Goal: Transaction & Acquisition: Purchase product/service

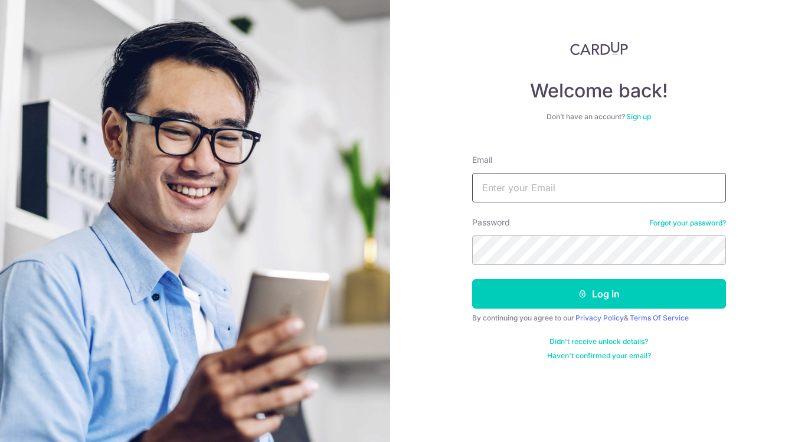
type input "[EMAIL_ADDRESS][DATE][DOMAIN_NAME]"
click at [599, 294] on button "Log in" at bounding box center [599, 294] width 254 height 30
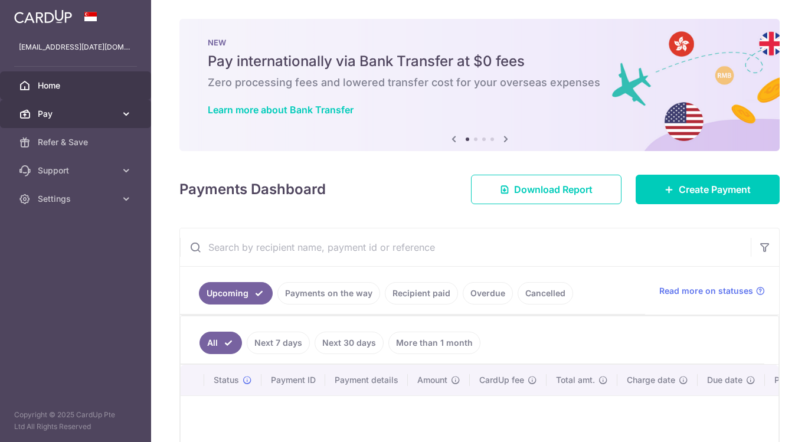
click at [125, 115] on icon at bounding box center [126, 114] width 12 height 12
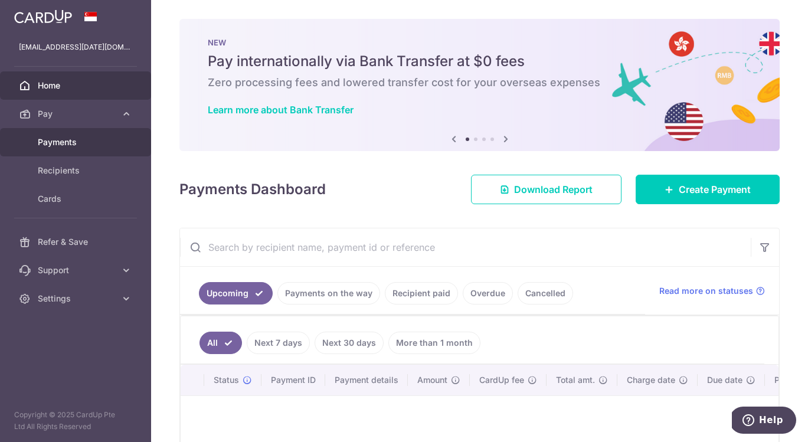
click at [68, 140] on div at bounding box center [408, 223] width 816 height 446
click at [80, 141] on span "Payments" at bounding box center [77, 142] width 78 height 12
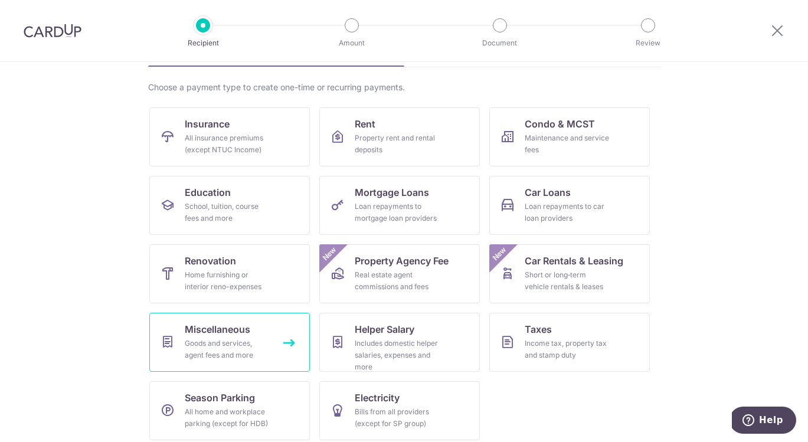
click at [240, 341] on div "Goods and services, agent fees and more" at bounding box center [227, 350] width 85 height 24
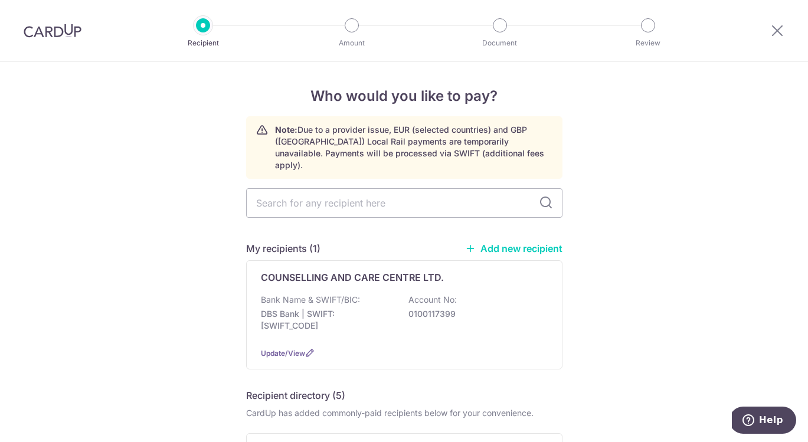
click at [513, 243] on link "Add new recipient" at bounding box center [513, 249] width 97 height 12
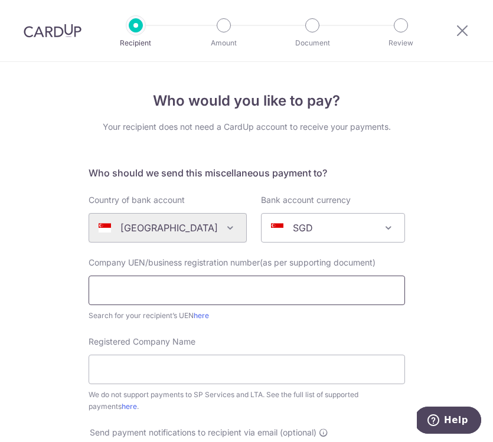
paste input "202344570Z"
type input "202344570Z"
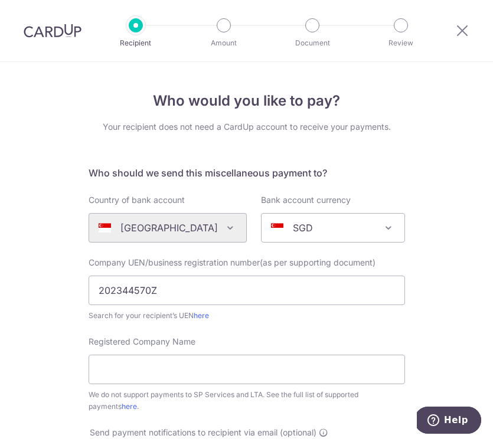
click at [159, 377] on input "Registered Company Name" at bounding box center [247, 370] width 316 height 30
paste input "MDT Pte Ltd"
type input "MDT Pte Ltd"
click at [61, 351] on div "Who would you like to pay? Your recipient does not need a CardUp account to rec…" at bounding box center [246, 430] width 493 height 737
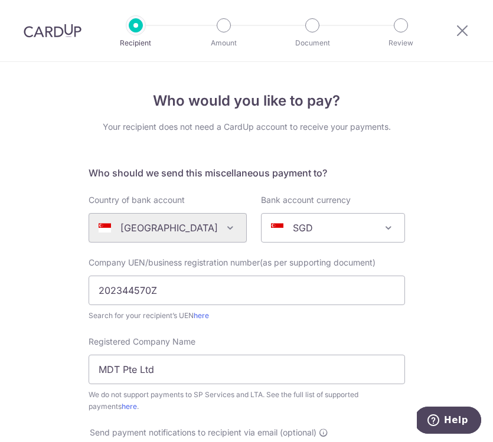
click at [427, 213] on div "Who would you like to pay? Your recipient does not need a CardUp account to rec…" at bounding box center [246, 430] width 493 height 737
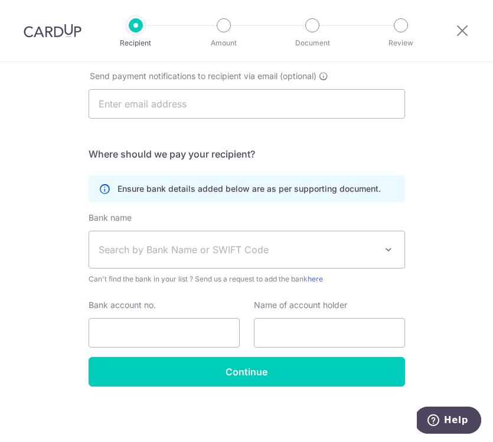
scroll to position [357, 0]
click at [363, 251] on span "Search by Bank Name or SWIFT Code" at bounding box center [237, 250] width 277 height 14
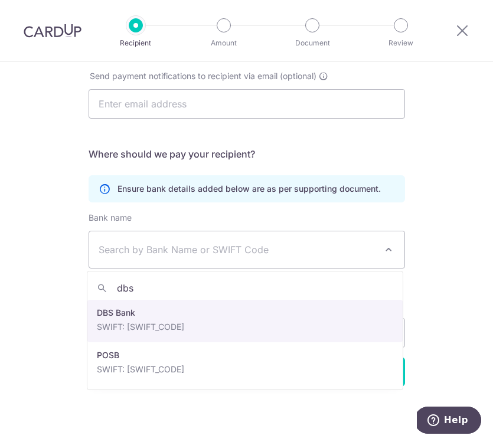
type input "dbs"
select select "6"
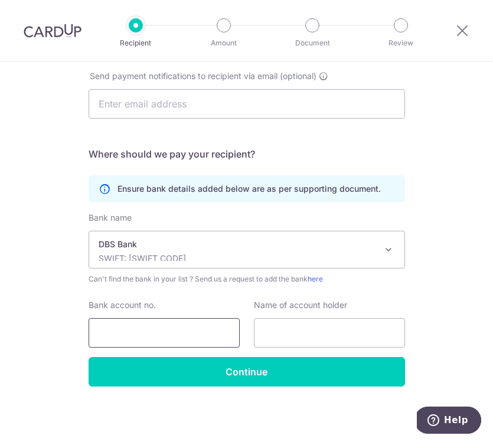
click at [175, 330] on input "Bank account no." at bounding box center [164, 333] width 151 height 30
click at [115, 331] on input "0721089092" at bounding box center [164, 333] width 151 height 30
type input "0721089092"
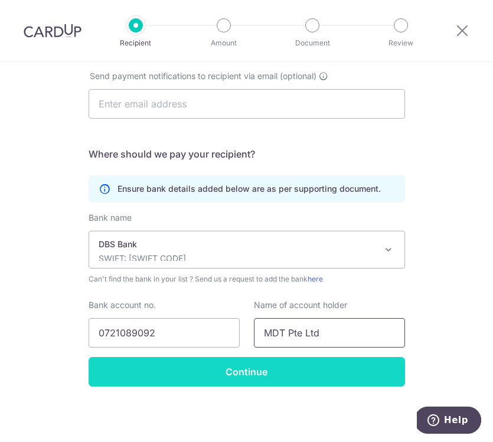
type input "MDT Pte Ltd"
click at [305, 374] on input "Continue" at bounding box center [247, 372] width 316 height 30
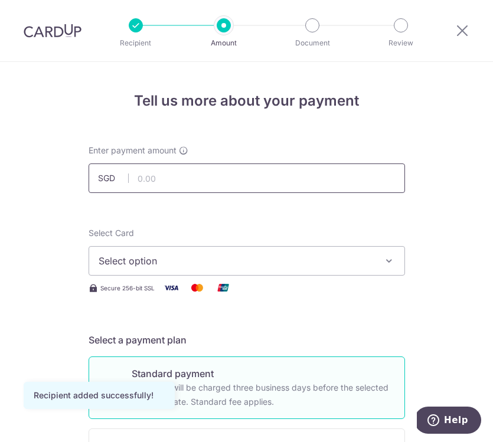
click at [243, 184] on input "text" at bounding box center [247, 179] width 316 height 30
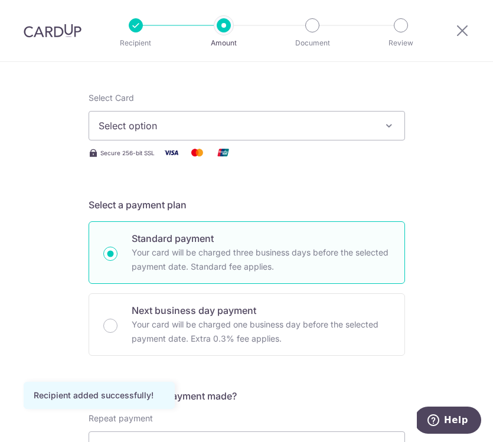
scroll to position [137, 0]
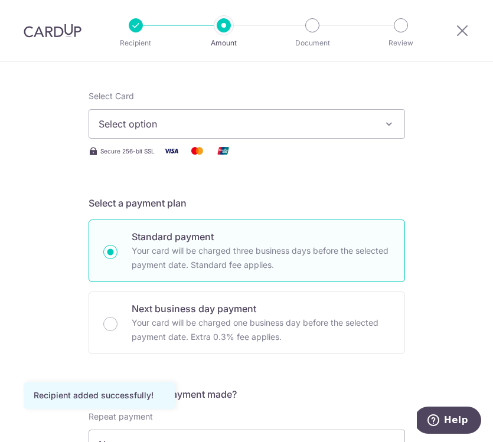
type input "1,800.00"
click at [268, 116] on button "Select option" at bounding box center [247, 124] width 316 height 30
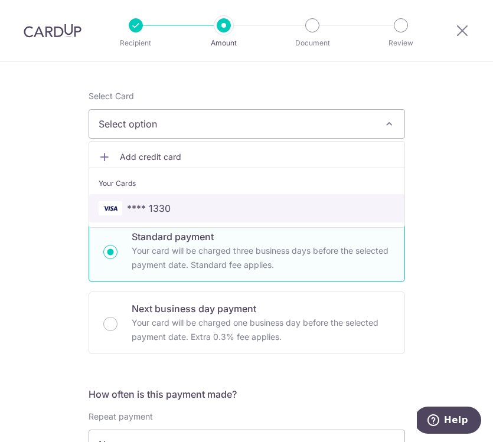
click at [169, 211] on span "**** 1330" at bounding box center [247, 208] width 296 height 14
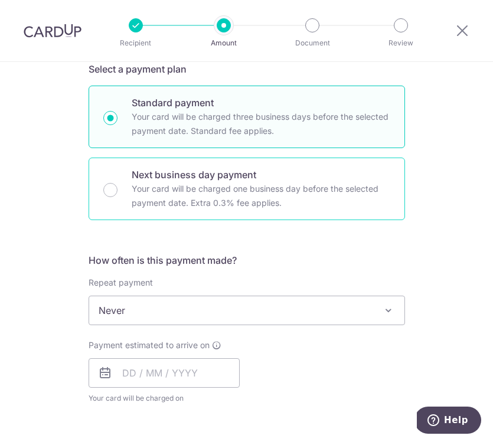
scroll to position [286, 0]
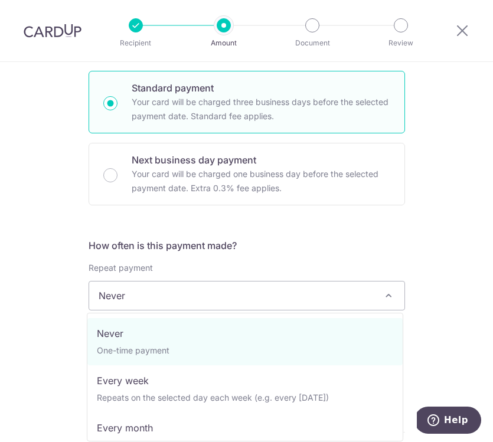
click at [289, 292] on span "Never" at bounding box center [246, 296] width 315 height 28
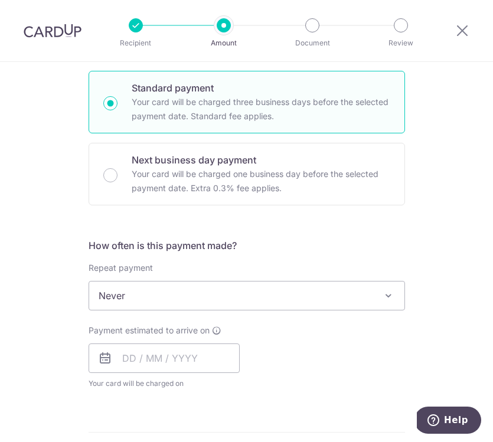
click at [289, 292] on span "Never" at bounding box center [246, 296] width 315 height 28
click at [132, 357] on input "text" at bounding box center [164, 359] width 151 height 30
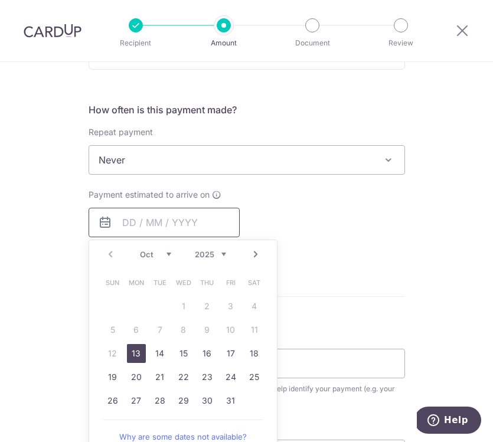
scroll to position [426, 0]
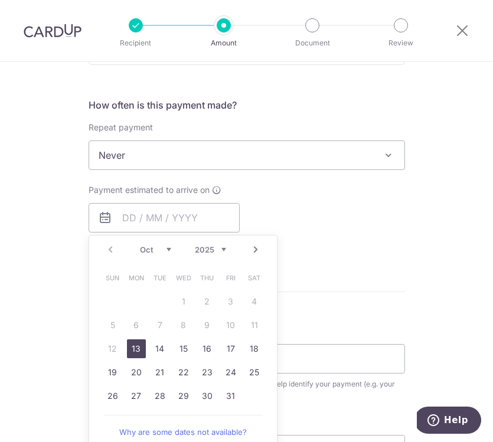
click at [358, 192] on div "Payment estimated to arrive on Prev Next Oct Nov Dec 2025 2026 2027 2028 2029 2…" at bounding box center [246, 216] width 331 height 65
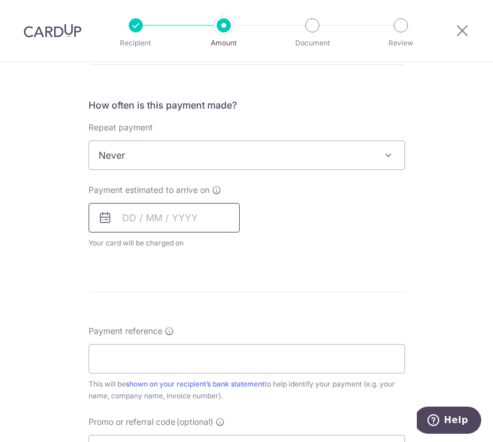
click at [119, 221] on input "text" at bounding box center [164, 218] width 151 height 30
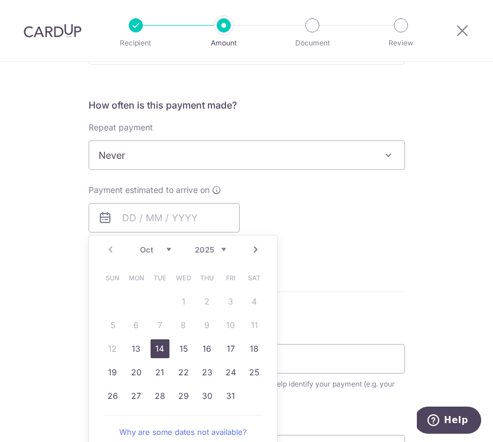
click at [151, 351] on link "14" at bounding box center [160, 348] width 19 height 19
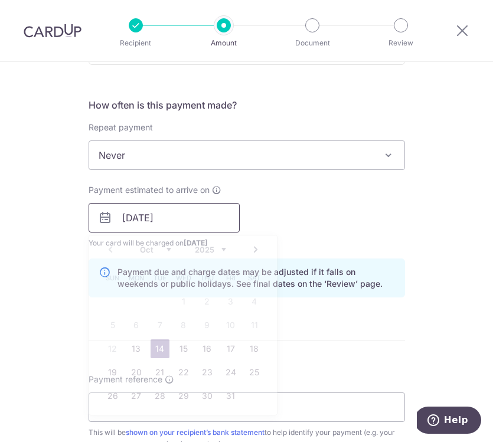
click at [194, 227] on input "14/10/2025" at bounding box center [164, 218] width 151 height 30
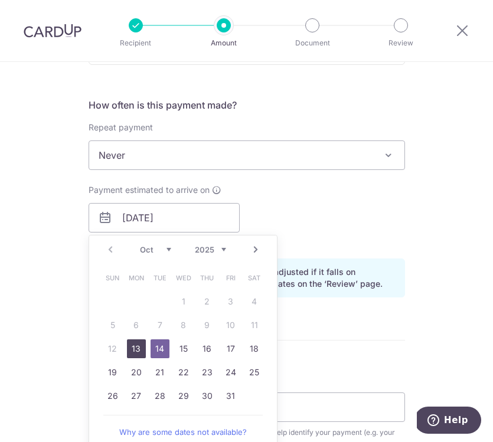
click at [137, 347] on link "13" at bounding box center [136, 348] width 19 height 19
type input "13/10/2025"
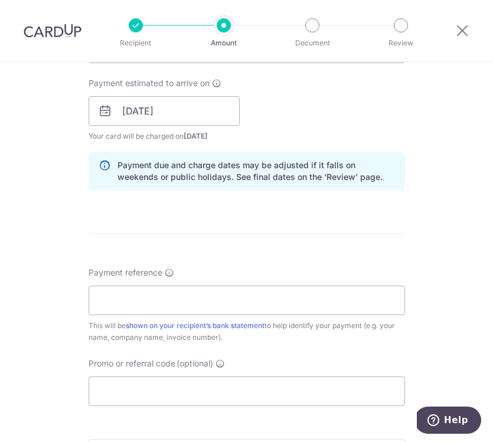
scroll to position [534, 0]
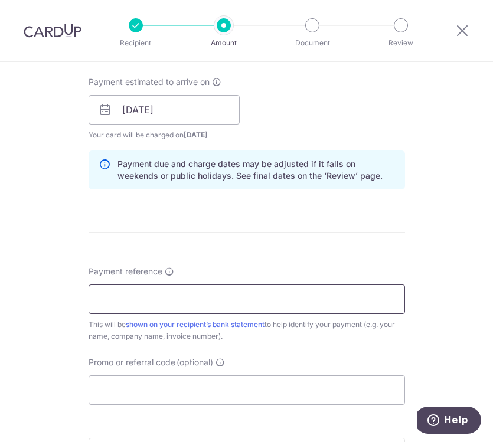
click at [290, 295] on input "Payment reference" at bounding box center [247, 300] width 316 height 30
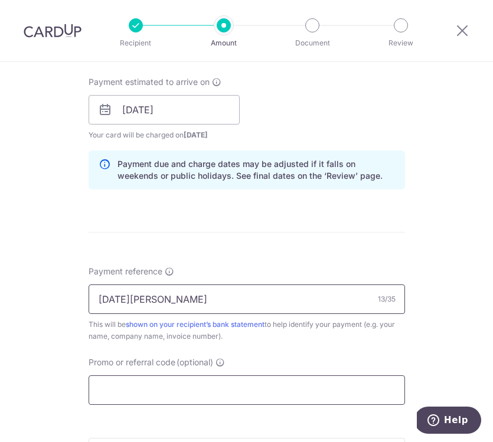
type input "Silvester Ong"
click at [241, 390] on input "Promo or referral code (optional)" at bounding box center [247, 390] width 316 height 30
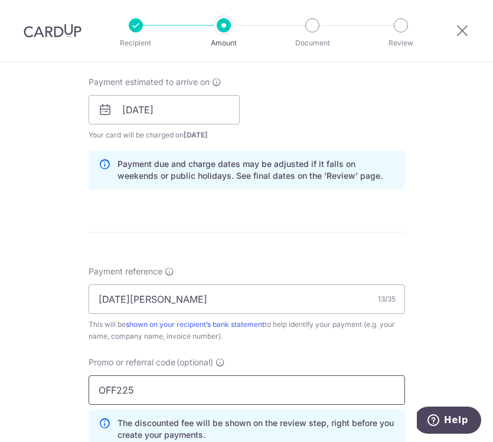
type input "OFF225"
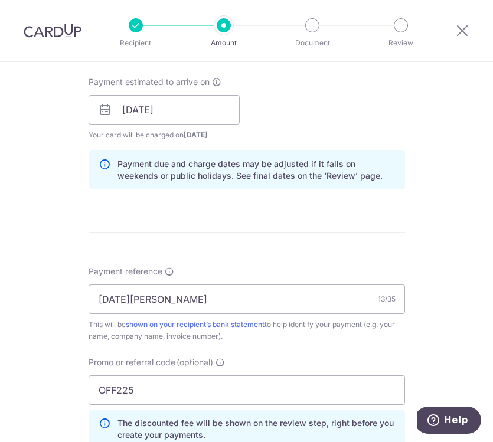
click at [378, 214] on form "Enter payment amount SGD 1,800.00 1800.00 Recipient added successfully! Select …" at bounding box center [247, 128] width 316 height 1037
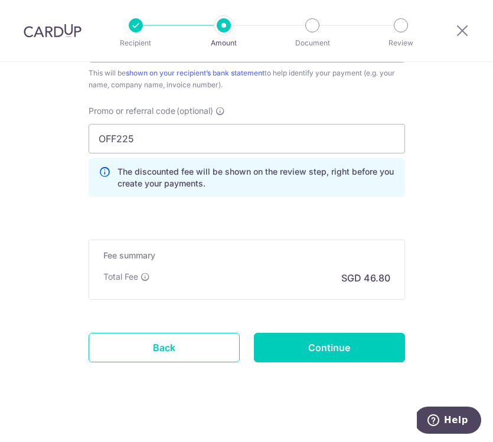
scroll to position [789, 0]
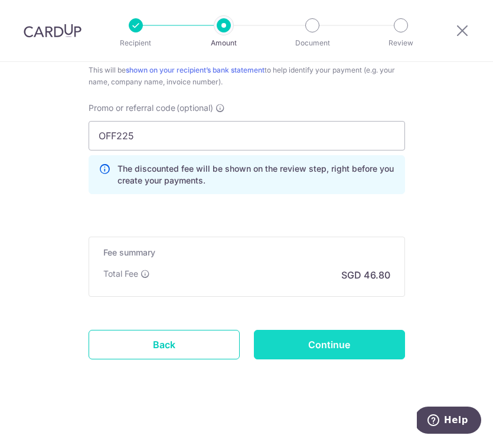
click at [356, 338] on input "Continue" at bounding box center [329, 345] width 151 height 30
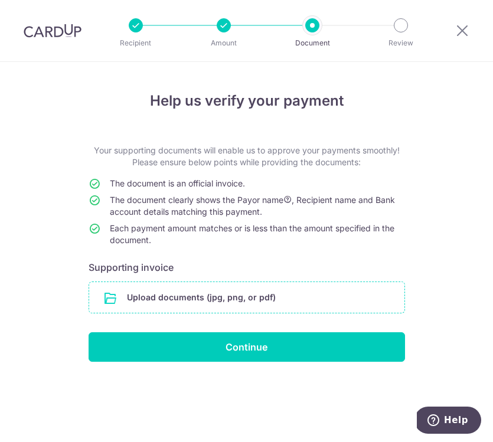
click at [280, 295] on input "file" at bounding box center [246, 297] width 315 height 31
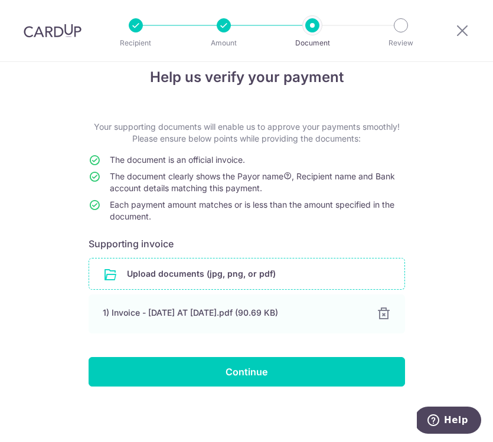
scroll to position [24, 0]
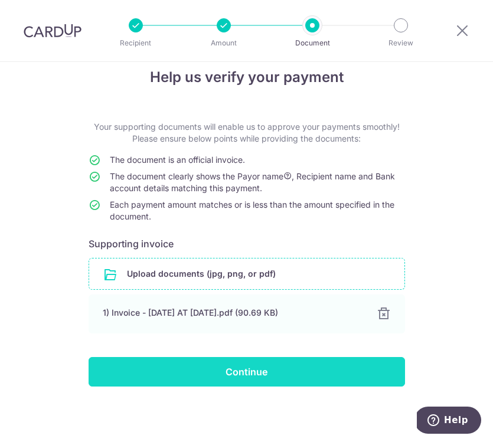
click at [197, 379] on input "Continue" at bounding box center [247, 372] width 316 height 30
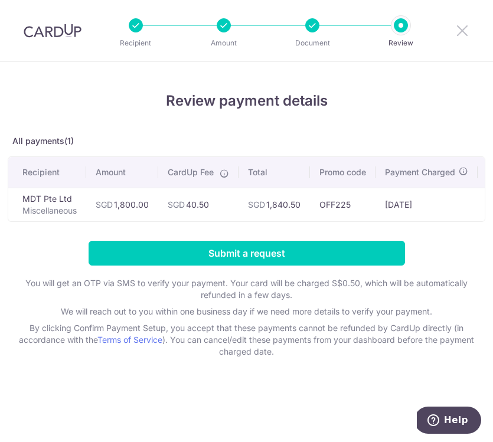
click at [469, 31] on icon at bounding box center [462, 30] width 14 height 15
click at [456, 30] on icon at bounding box center [462, 30] width 14 height 15
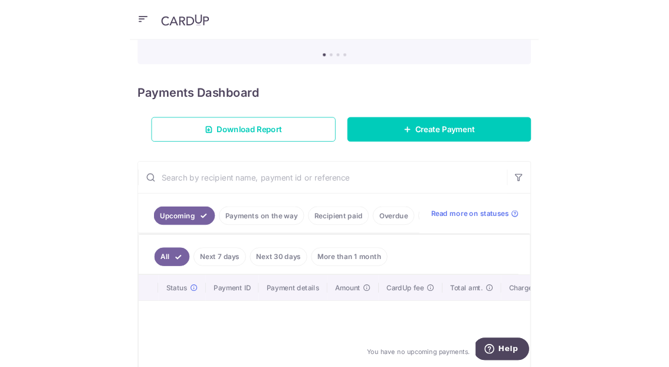
scroll to position [101, 0]
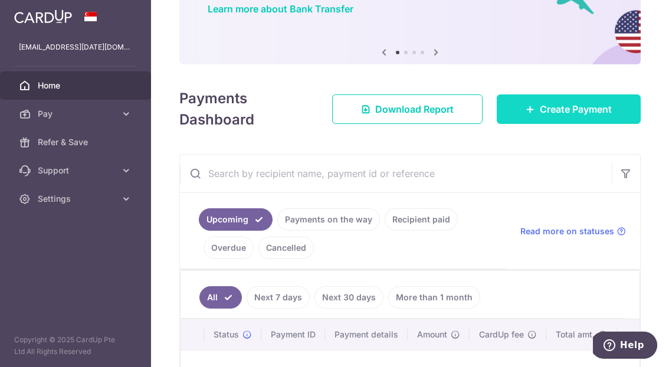
click at [492, 112] on span "Create Payment" at bounding box center [576, 109] width 72 height 14
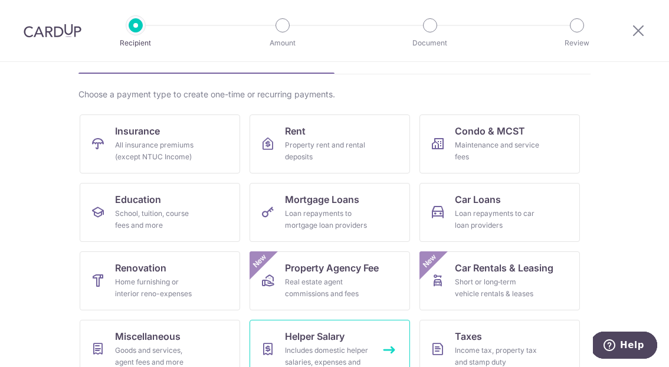
scroll to position [72, 0]
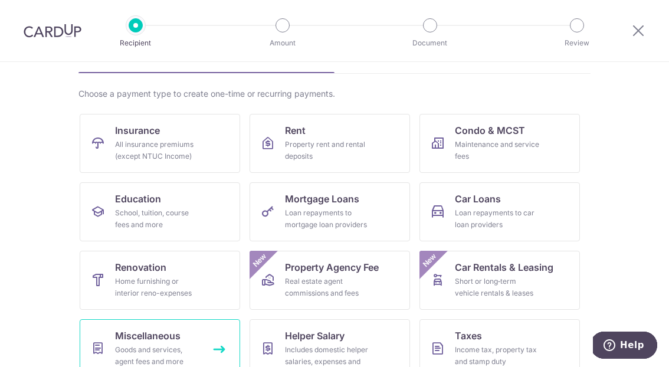
click at [177, 341] on span "Miscellaneous" at bounding box center [148, 336] width 66 height 14
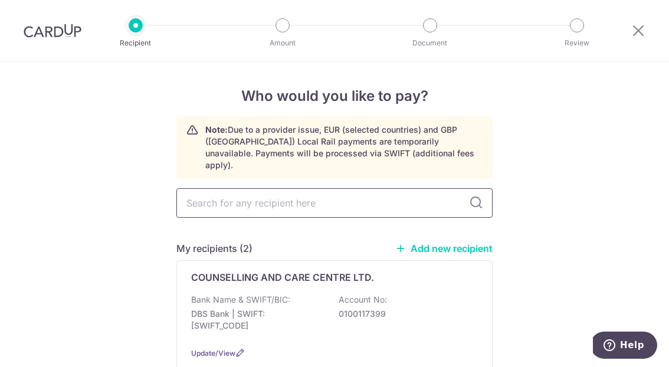
click at [291, 194] on input "text" at bounding box center [334, 203] width 316 height 30
click at [443, 243] on link "Add new recipient" at bounding box center [443, 249] width 97 height 12
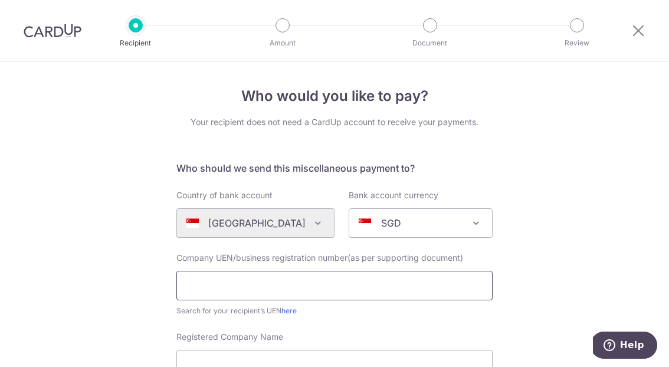
paste input "202344570Z"
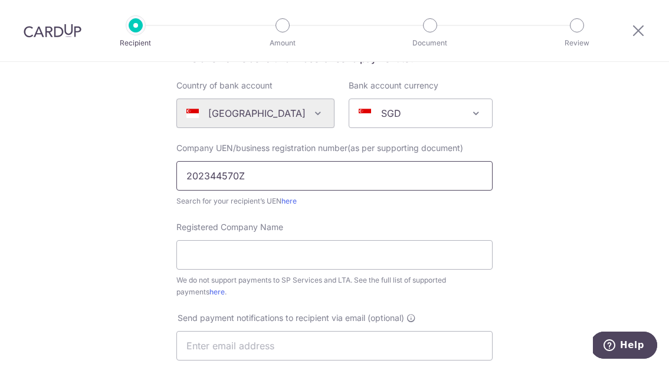
scroll to position [110, 0]
type input "202344570Z"
click at [247, 257] on input "Registered Company Name" at bounding box center [334, 255] width 316 height 30
paste input "MDT PTE LTD"
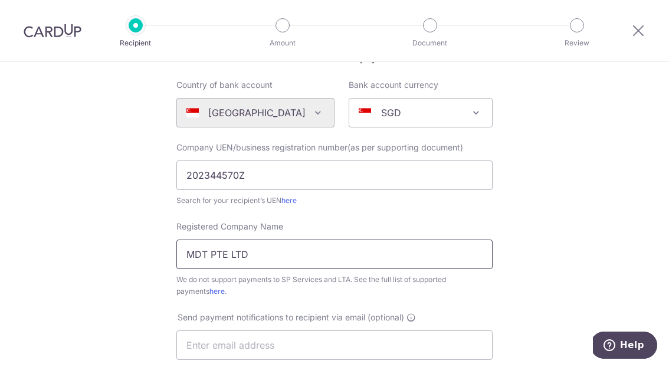
scroll to position [211, 0]
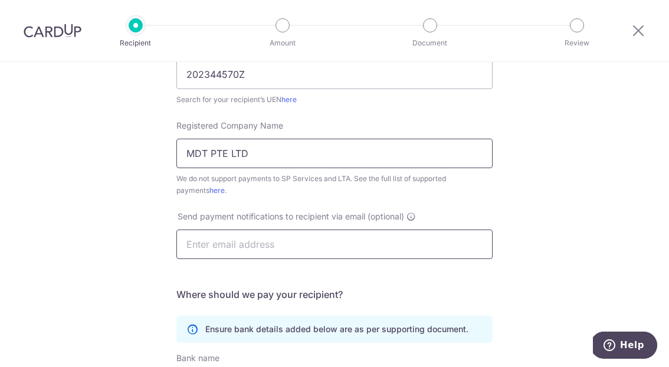
type input "MDT PTE LTD"
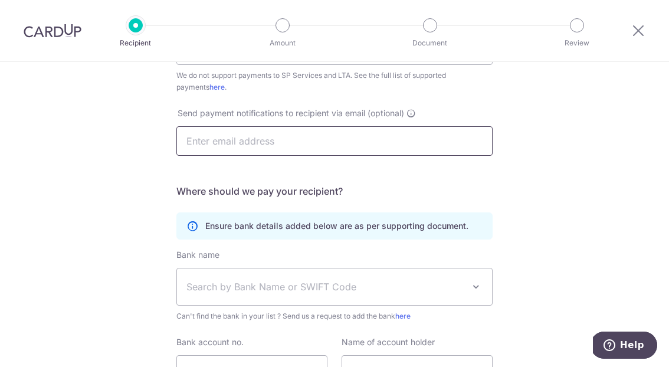
scroll to position [315, 0]
click at [604, 195] on div "Who would you like to pay? Your recipient does not need a CardUp account to rec…" at bounding box center [334, 113] width 669 height 732
click at [303, 285] on span "Search by Bank Name or SWIFT Code" at bounding box center [325, 286] width 277 height 14
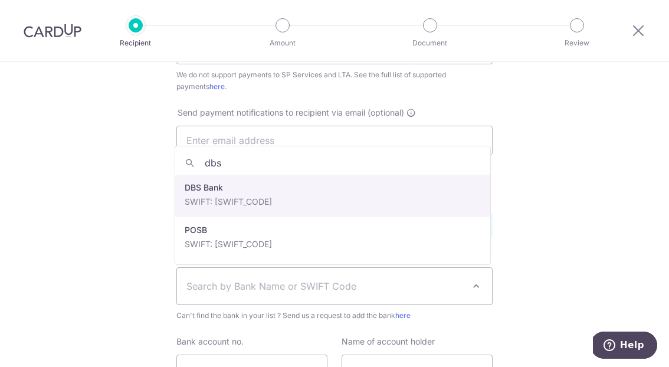
type input "dbs"
select select "6"
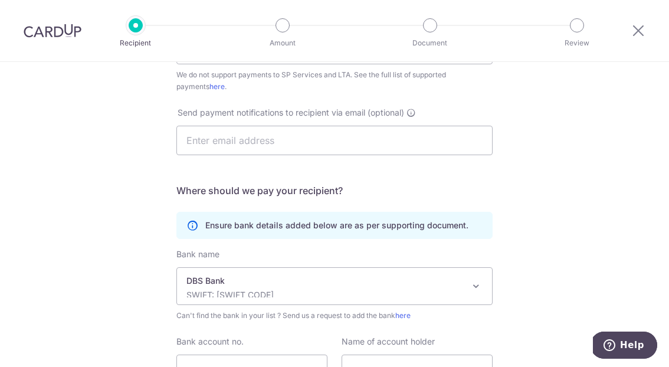
scroll to position [427, 0]
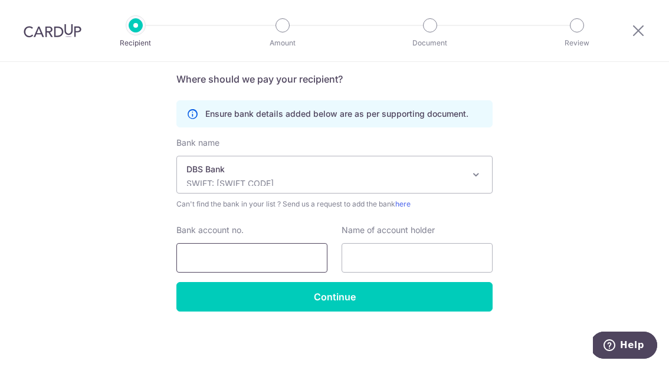
click at [246, 254] on input "Bank account no." at bounding box center [251, 258] width 151 height 30
type input "0721089092"
click at [94, 243] on div "Who would you like to pay? Your recipient does not need a CardUp account to rec…" at bounding box center [334, 1] width 669 height 732
click at [200, 260] on input "0721089092" at bounding box center [251, 258] width 151 height 30
paste input "MDT PTE LTD"
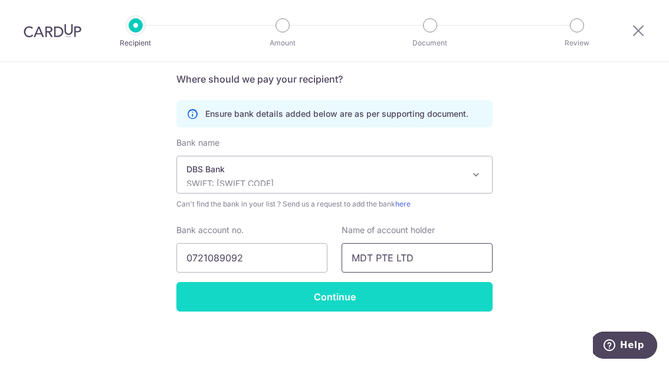
type input "MDT PTE LTD"
click at [393, 302] on input "Continue" at bounding box center [334, 297] width 316 height 30
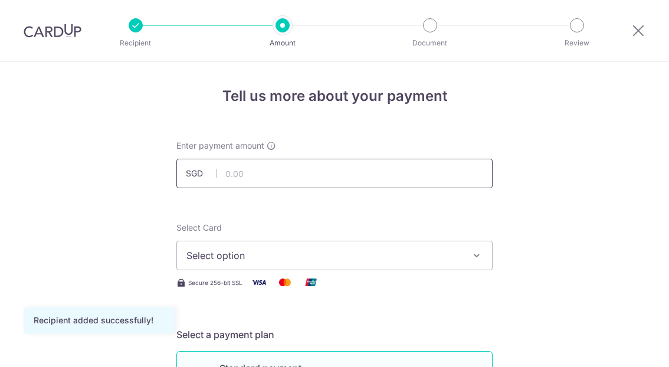
click at [351, 176] on input "text" at bounding box center [334, 174] width 316 height 30
type input "1,800.00"
click at [342, 264] on button "Select option" at bounding box center [334, 256] width 316 height 30
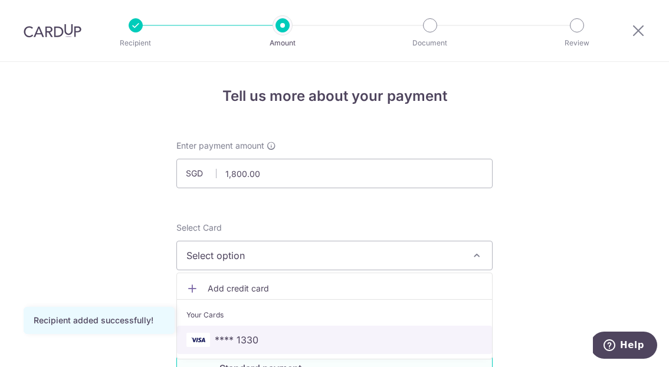
click at [278, 335] on span "**** 1330" at bounding box center [335, 340] width 296 height 14
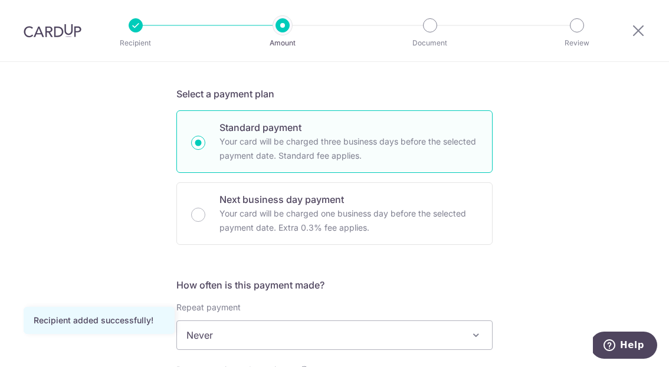
scroll to position [363, 0]
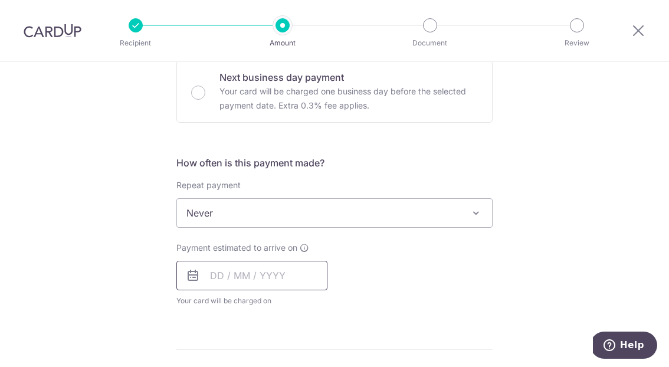
click at [235, 279] on input "text" at bounding box center [251, 276] width 151 height 30
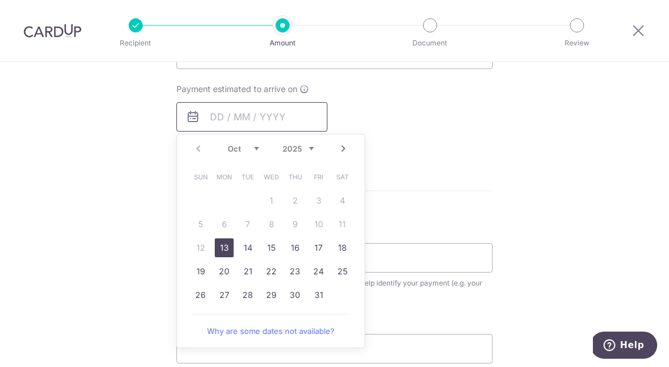
scroll to position [523, 0]
click at [223, 251] on link "13" at bounding box center [224, 246] width 19 height 19
type input "[DATE]"
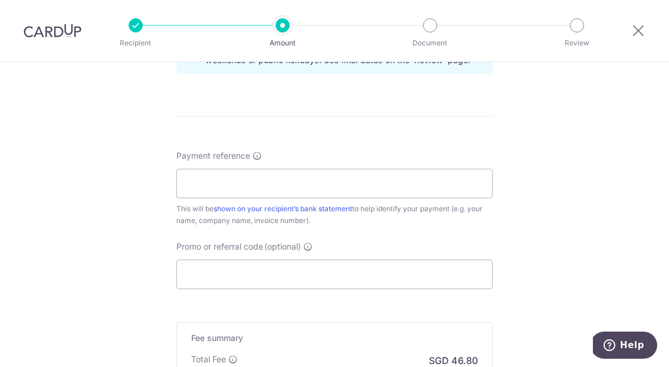
scroll to position [669, 0]
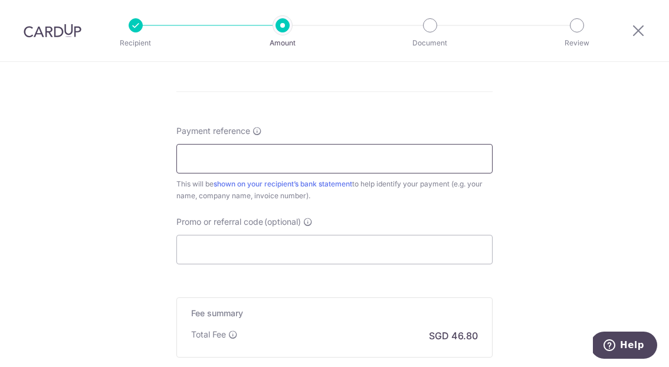
click at [406, 165] on input "Payment reference" at bounding box center [334, 159] width 316 height 30
type input "[DATE][PERSON_NAME] December AT Workshops"
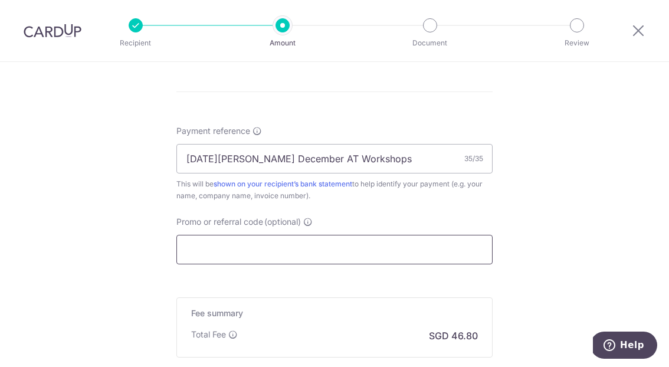
click at [266, 254] on input "Promo or referral code (optional)" at bounding box center [334, 250] width 316 height 30
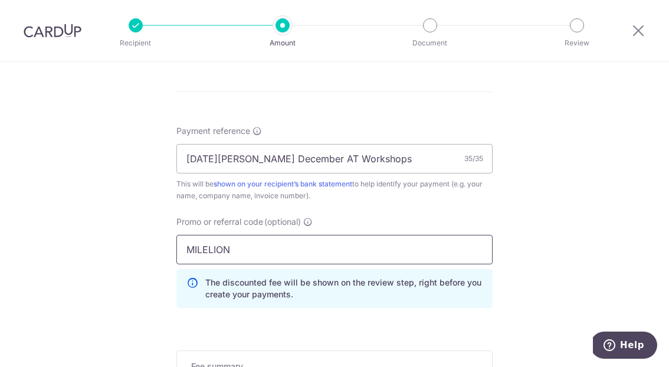
type input "MILELION"
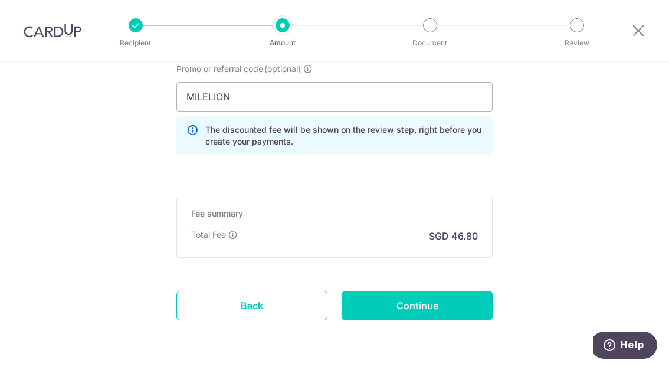
scroll to position [824, 0]
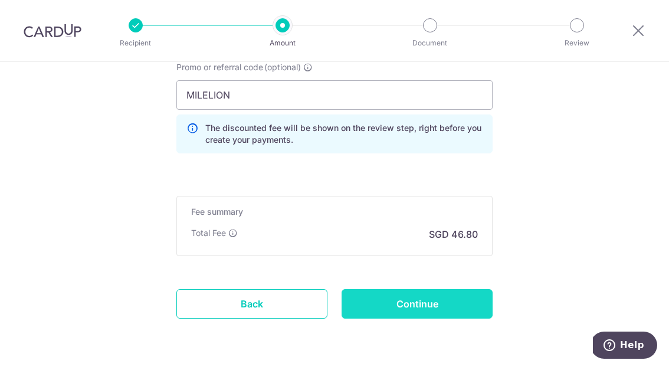
click at [432, 300] on input "Continue" at bounding box center [417, 304] width 151 height 30
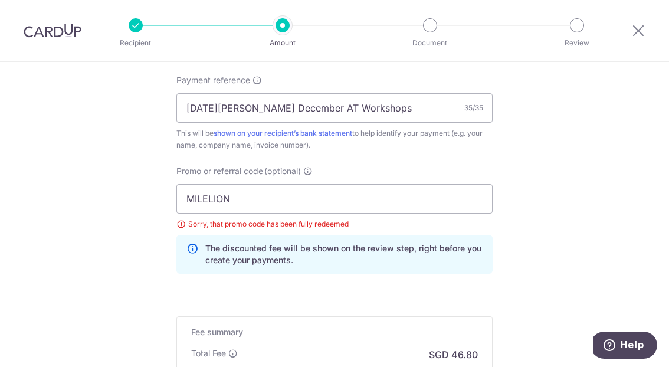
scroll to position [699, 0]
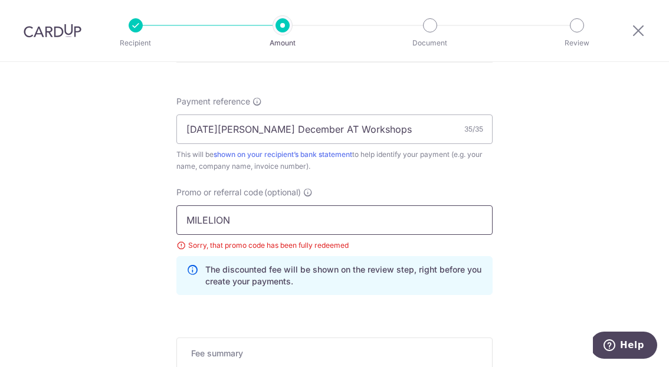
click at [259, 219] on input "MILELION" at bounding box center [334, 220] width 316 height 30
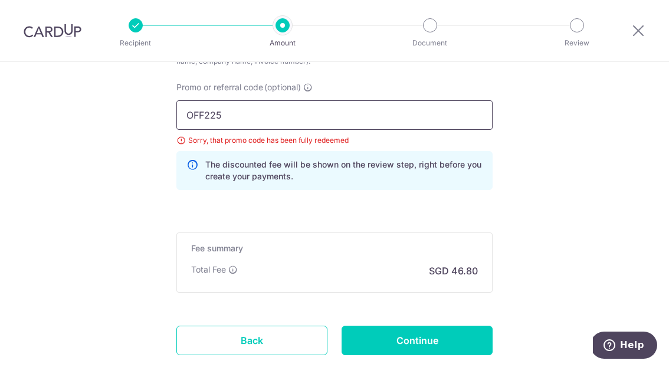
scroll to position [816, 0]
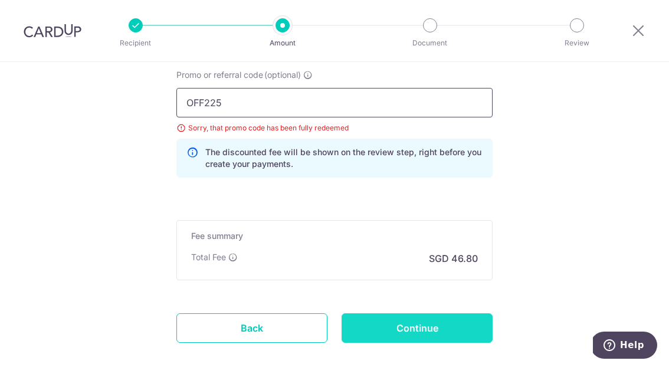
type input "OFF225"
click at [442, 328] on input "Continue" at bounding box center [417, 328] width 151 height 30
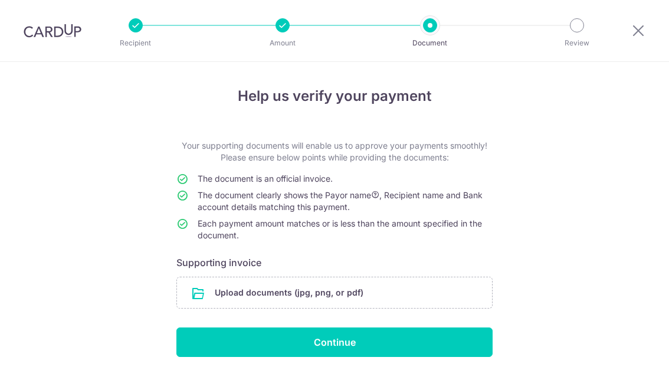
scroll to position [31, 0]
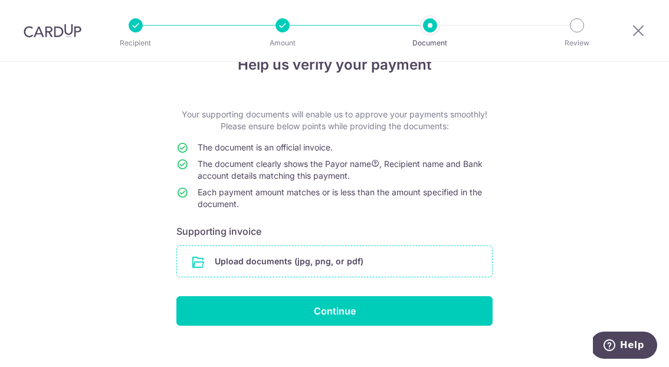
click at [349, 249] on input "file" at bounding box center [334, 261] width 315 height 31
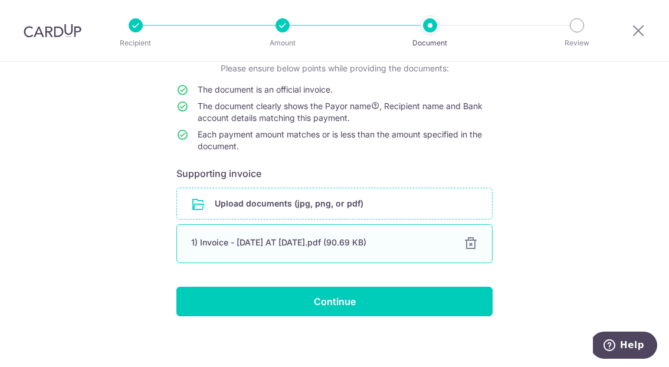
scroll to position [90, 0]
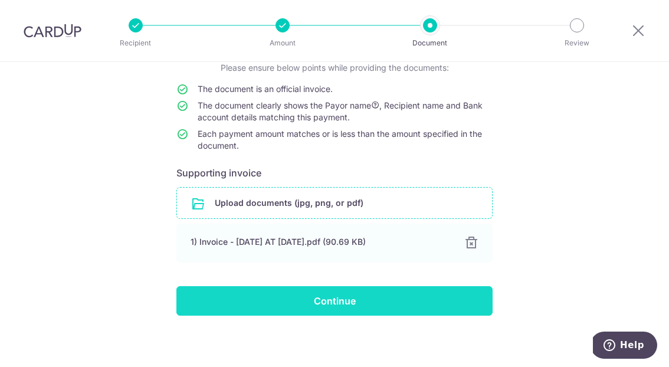
click at [347, 297] on input "Continue" at bounding box center [334, 301] width 316 height 30
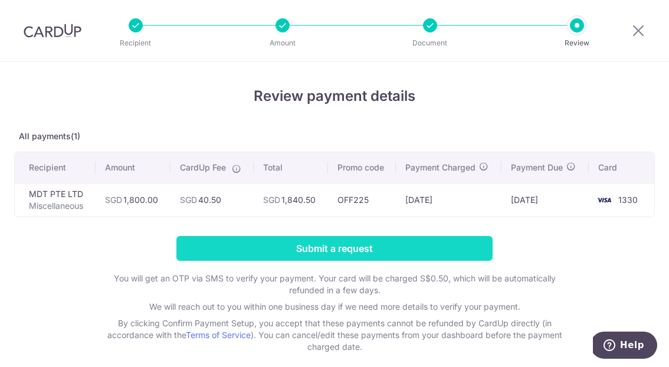
click at [397, 243] on input "Submit a request" at bounding box center [334, 248] width 316 height 25
